Goal: Information Seeking & Learning: Find specific fact

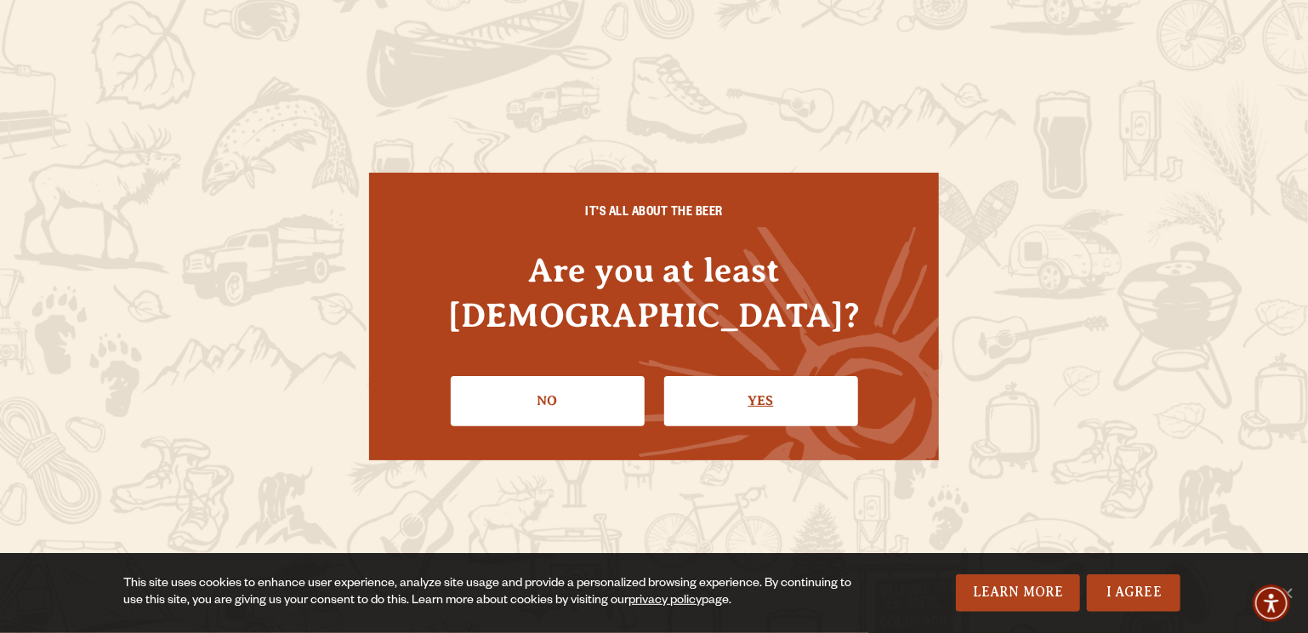
click at [752, 381] on link "Yes" at bounding box center [761, 400] width 194 height 49
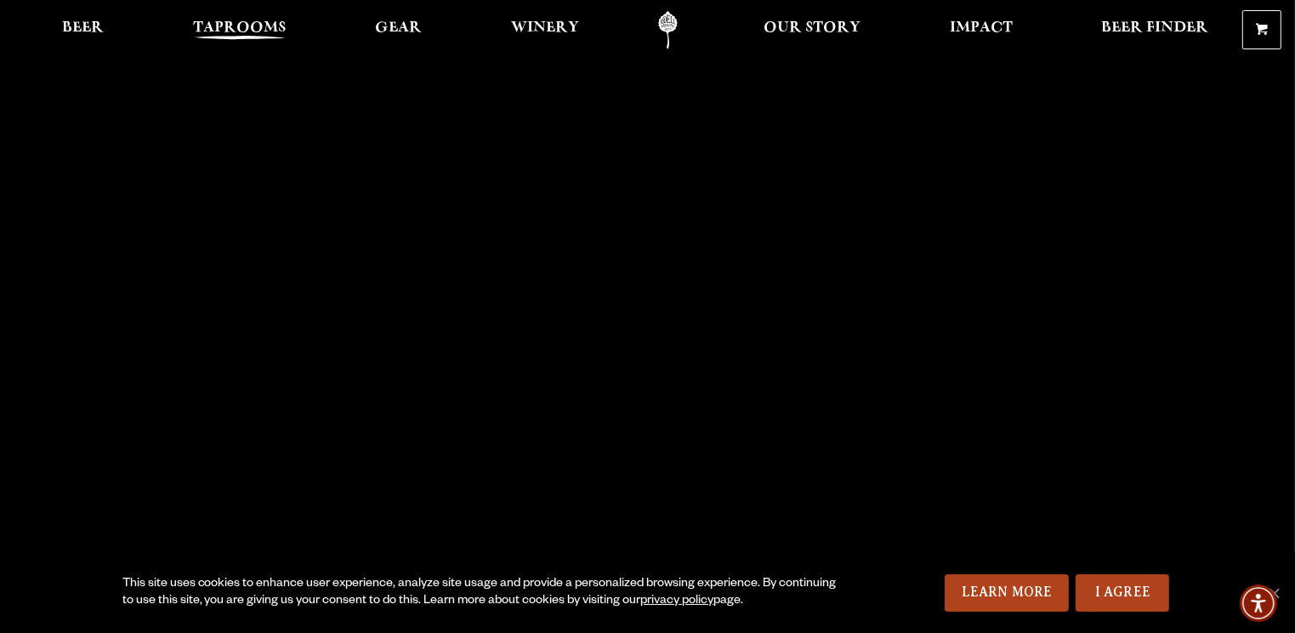
click at [256, 26] on span "Taprooms" at bounding box center [240, 28] width 94 height 14
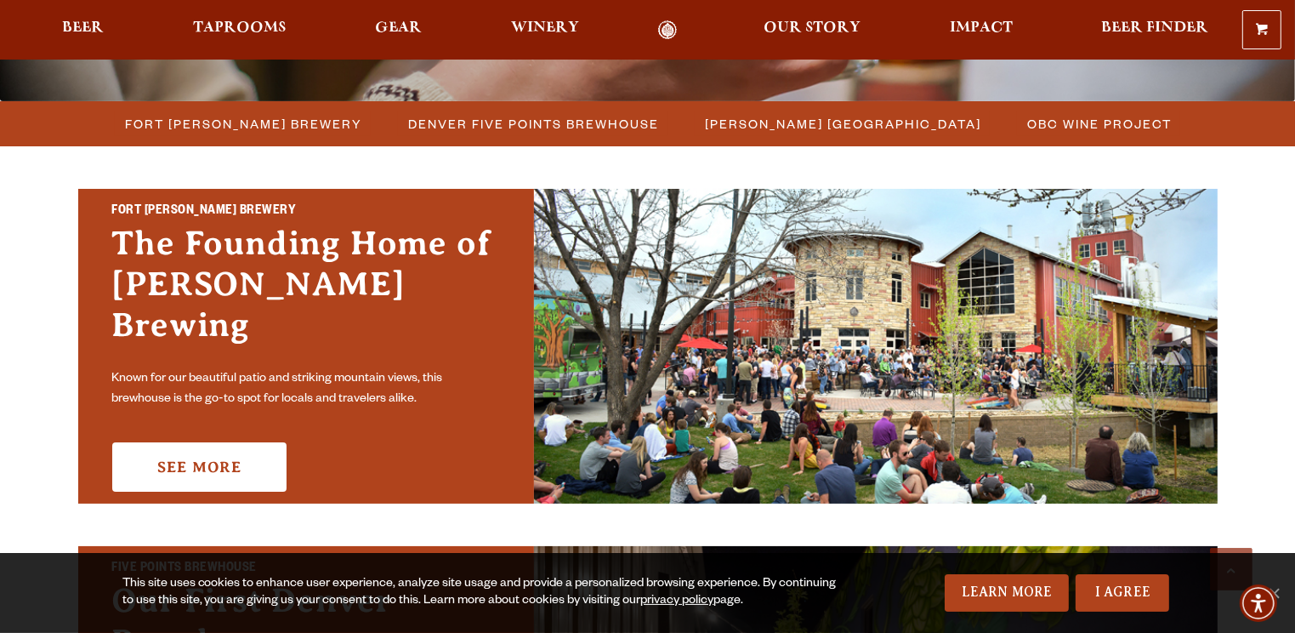
scroll to position [453, 0]
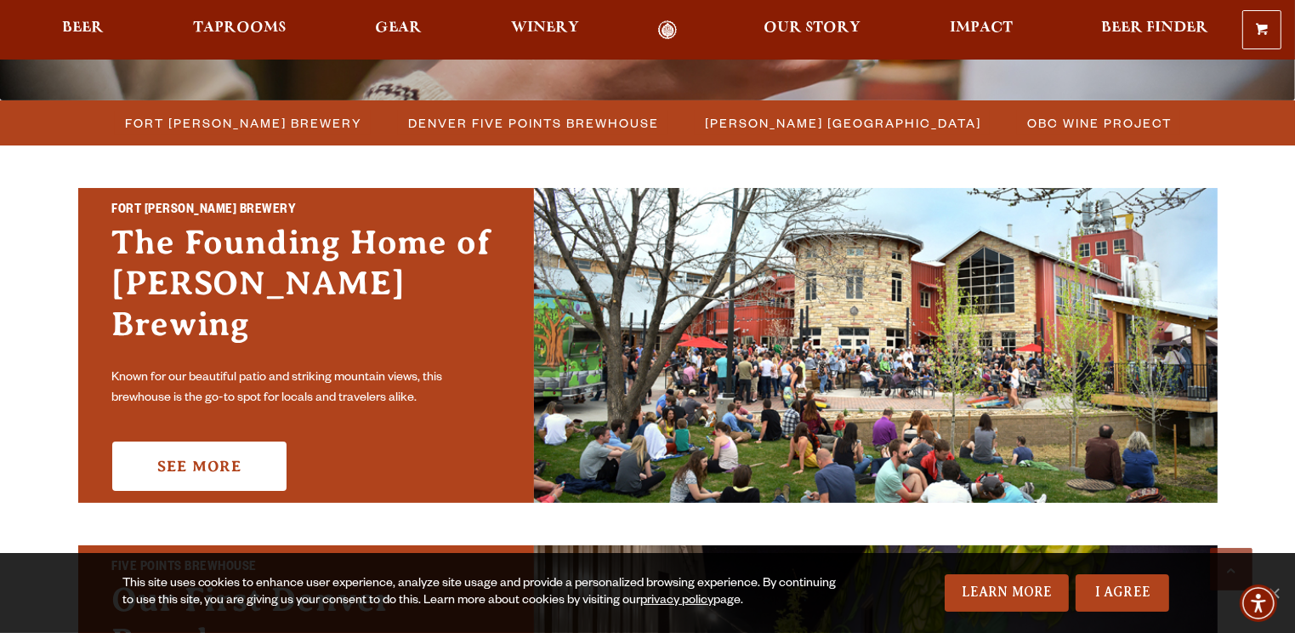
drag, startPoint x: 340, startPoint y: 311, endPoint x: 210, endPoint y: 515, distance: 242.1
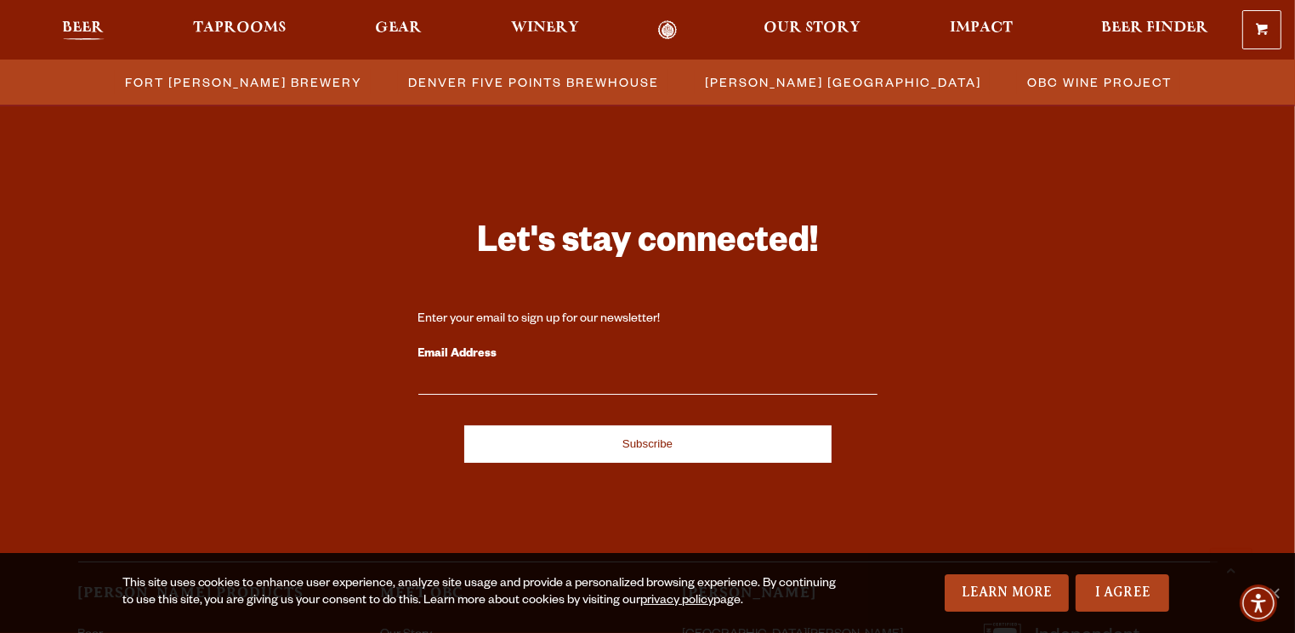
scroll to position [1660, 0]
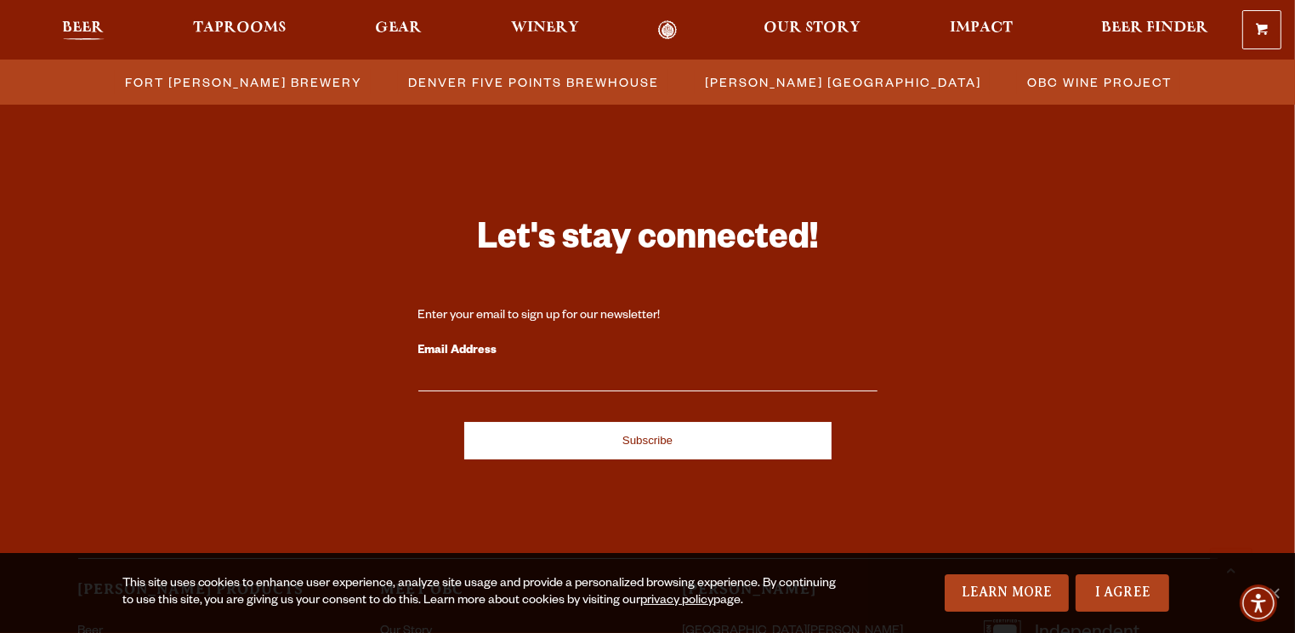
click at [91, 21] on span "Beer" at bounding box center [84, 28] width 42 height 14
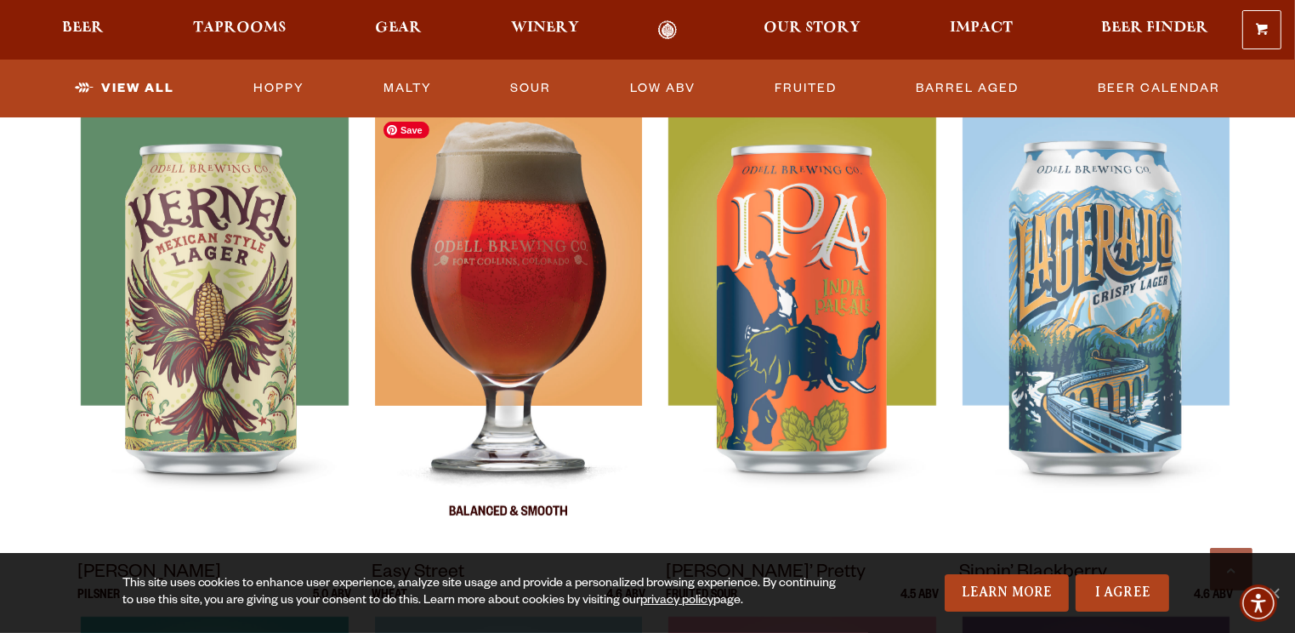
scroll to position [800, 0]
click at [497, 316] on img at bounding box center [508, 324] width 267 height 425
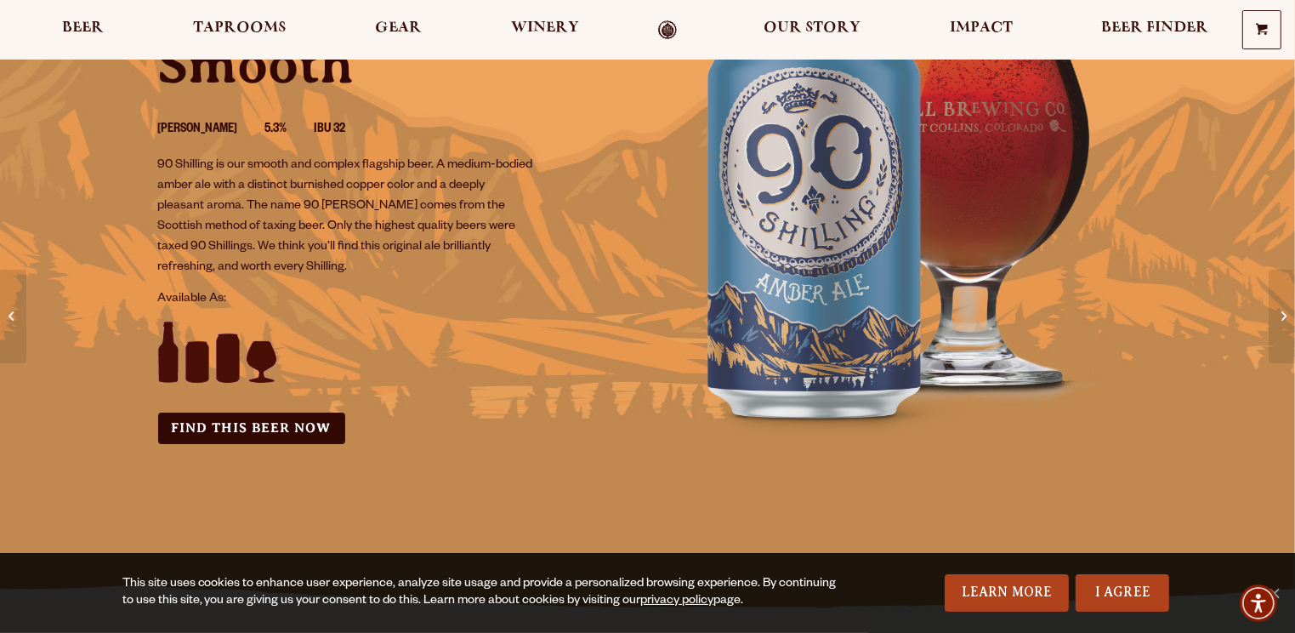
scroll to position [226, 0]
click at [249, 426] on link "Find this Beer Now" at bounding box center [251, 427] width 187 height 31
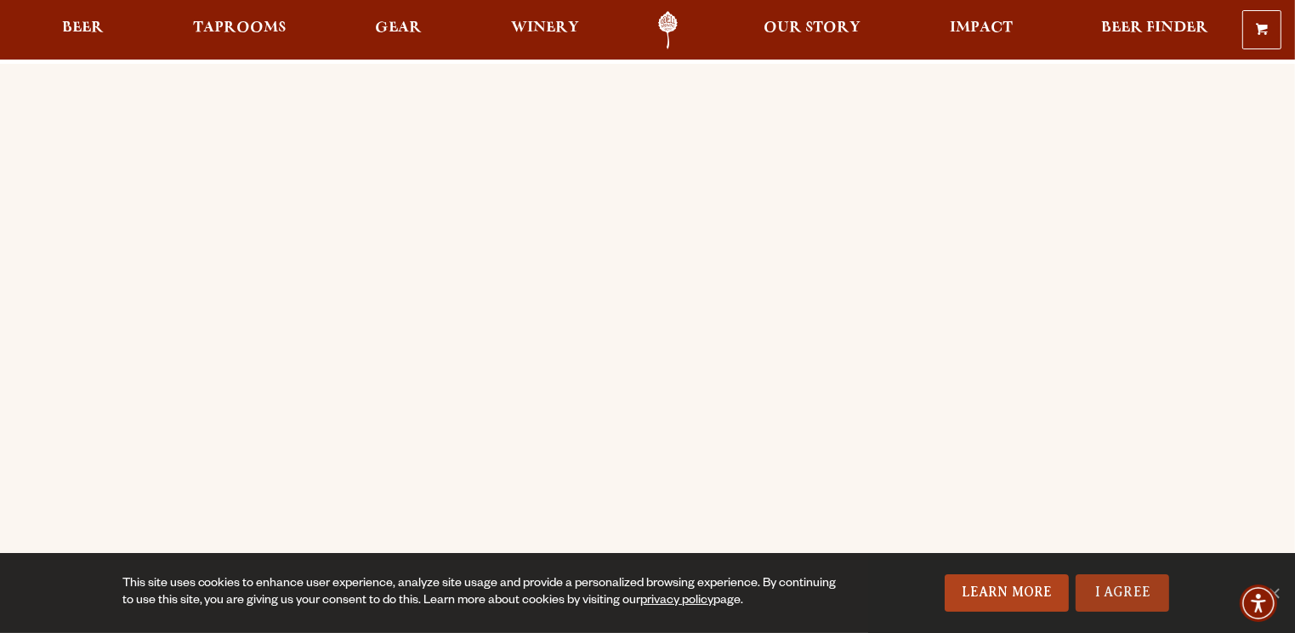
click at [1115, 595] on link "I Agree" at bounding box center [1123, 592] width 94 height 37
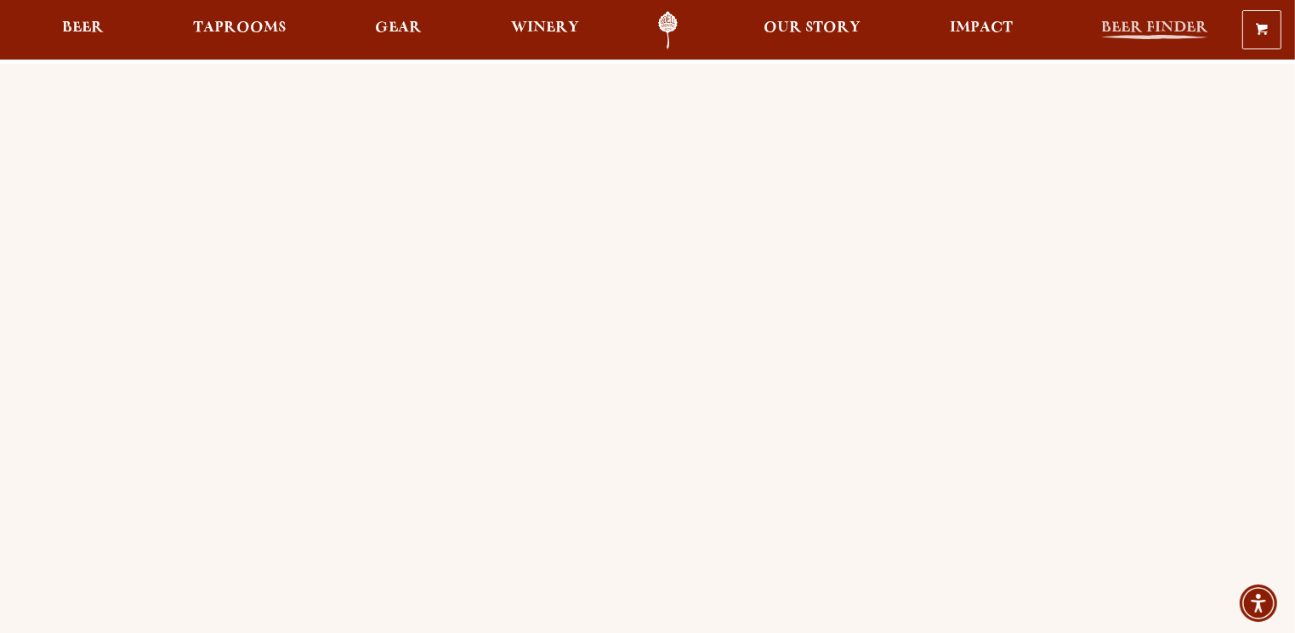
click at [1167, 29] on span "Beer Finder" at bounding box center [1155, 28] width 107 height 14
click at [1166, 30] on span "Beer Finder" at bounding box center [1155, 28] width 107 height 14
